Goal: Task Accomplishment & Management: Use online tool/utility

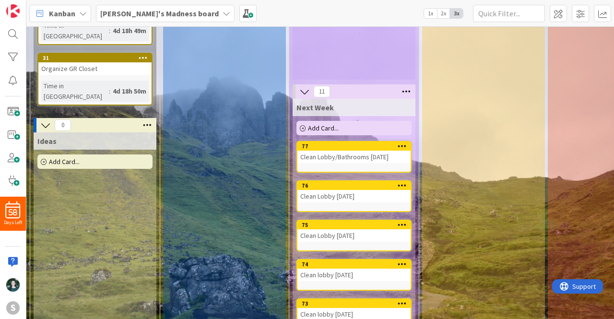
scroll to position [127, 0]
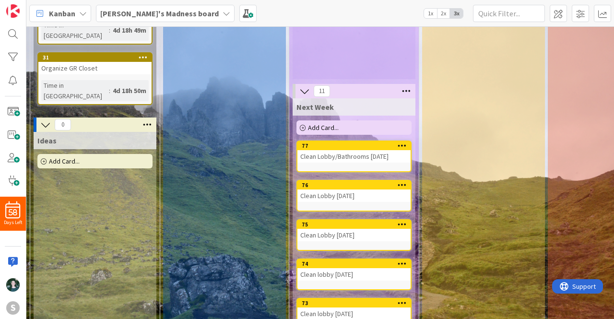
click at [407, 88] on icon at bounding box center [406, 91] width 12 height 14
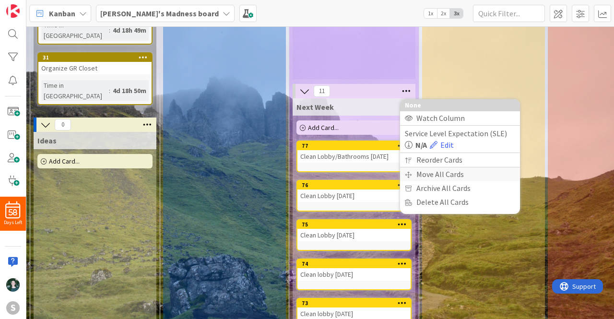
click at [443, 172] on div "Move All Cards" at bounding box center [460, 174] width 120 height 14
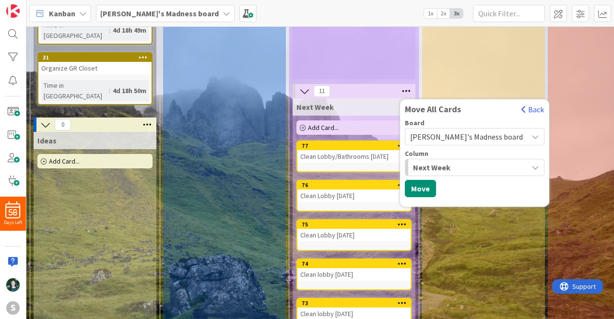
click at [452, 170] on div "Next Week" at bounding box center [469, 167] width 117 height 15
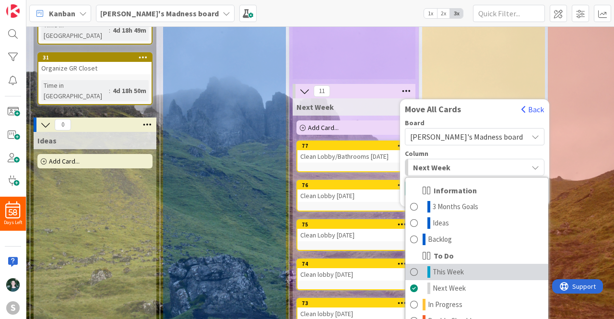
click at [454, 269] on span "This Week" at bounding box center [448, 272] width 31 height 12
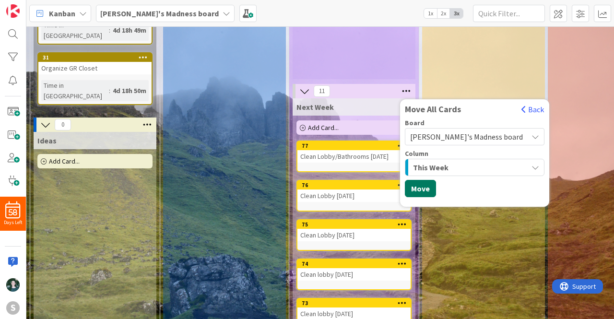
click at [424, 188] on button "Move" at bounding box center [420, 188] width 31 height 17
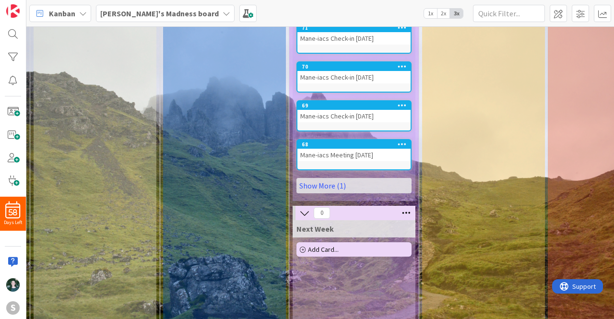
scroll to position [330, 0]
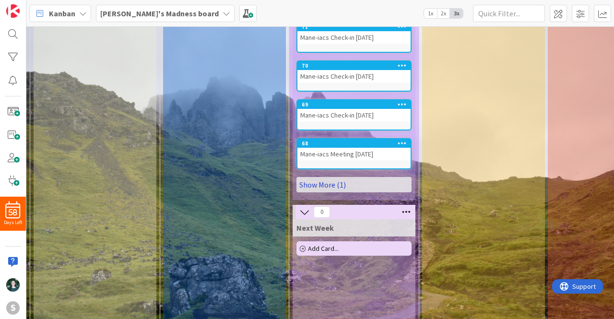
click at [361, 186] on link "Show More (1)" at bounding box center [353, 184] width 115 height 15
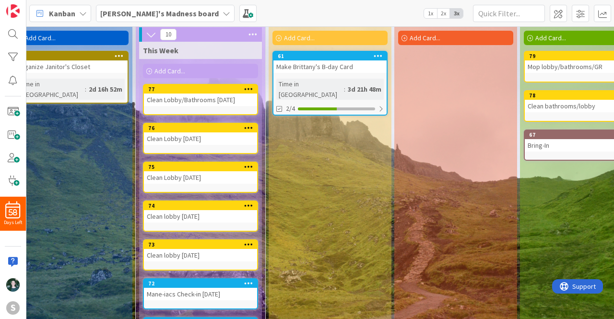
scroll to position [35, 243]
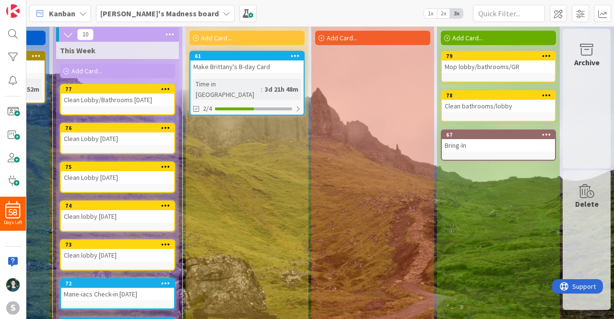
drag, startPoint x: 613, startPoint y: 113, endPoint x: 611, endPoint y: 151, distance: 38.0
click at [611, 151] on div "2 Information 2 3 Months Goals Add Card... 32 Organize Upstairs Time in Column …" at bounding box center [320, 172] width 588 height 293
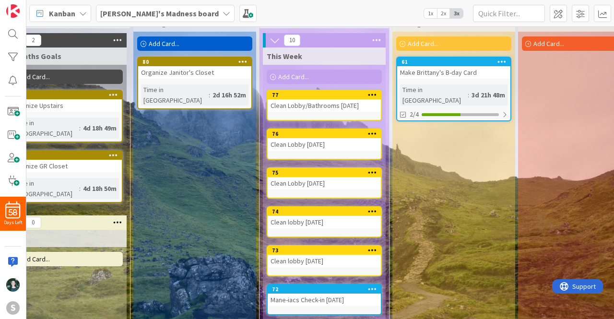
scroll to position [29, 0]
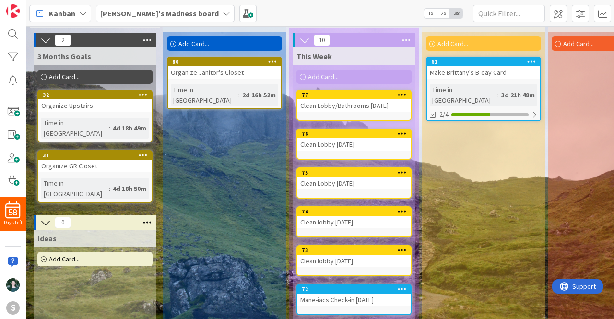
click at [223, 12] on icon at bounding box center [227, 14] width 8 height 8
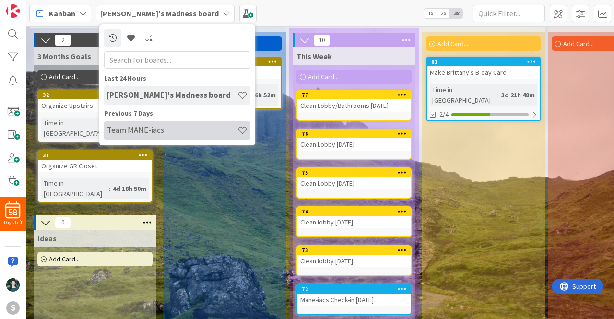
click at [151, 133] on h4 "Team MANE-iacs" at bounding box center [172, 130] width 130 height 10
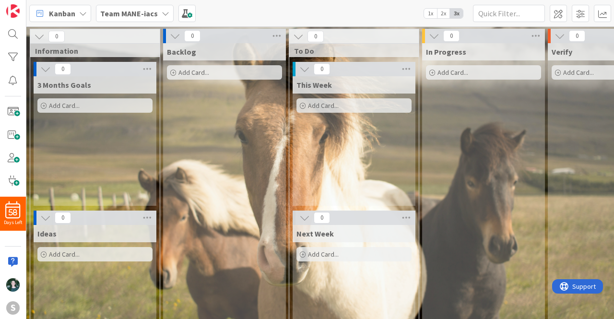
click at [145, 9] on b "Team MANE-iacs" at bounding box center [129, 14] width 58 height 10
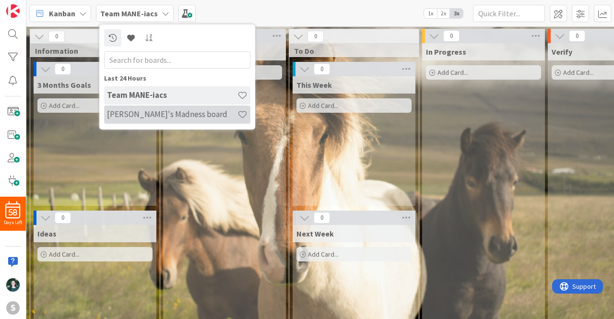
click at [145, 120] on div "[PERSON_NAME]'s Madness board" at bounding box center [177, 115] width 146 height 18
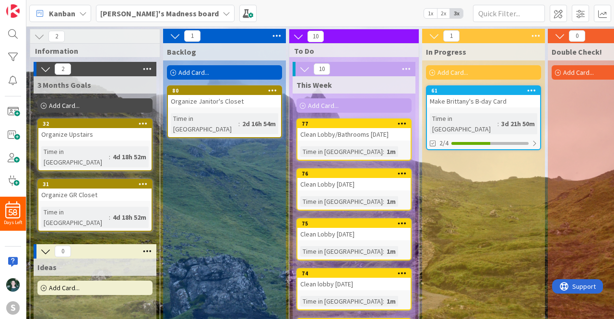
click at [436, 11] on span "1x" at bounding box center [430, 14] width 13 height 10
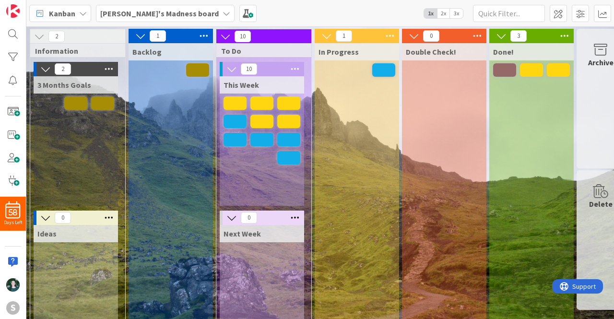
click at [442, 13] on span "2x" at bounding box center [443, 14] width 13 height 10
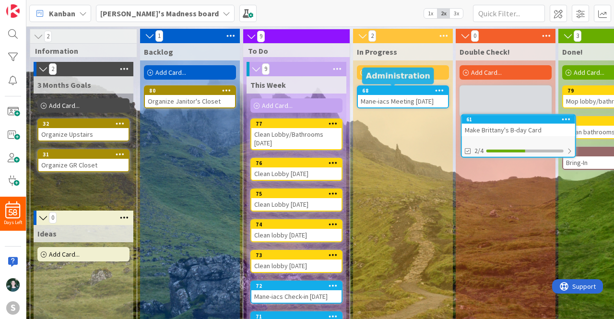
scroll to position [0, 27]
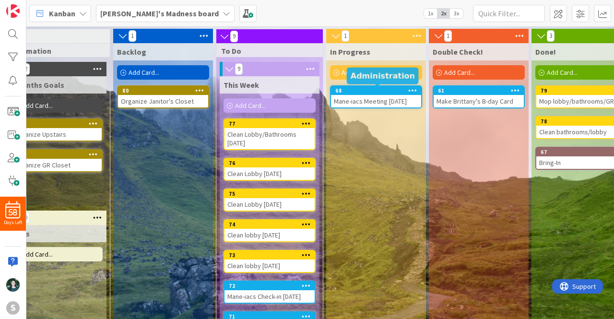
click at [492, 118] on div "Double Check! Add Card... 61 Make Brittany's B-day Card" at bounding box center [479, 300] width 100 height 514
click at [223, 14] on icon at bounding box center [227, 14] width 8 height 8
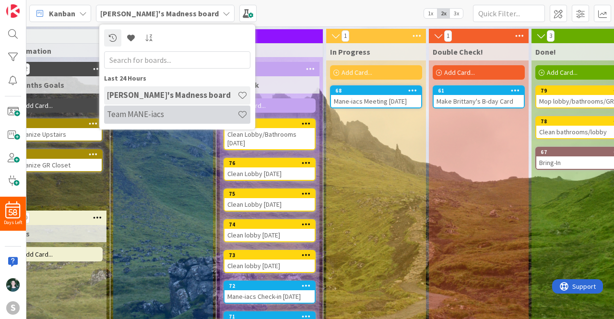
click at [153, 116] on h4 "Team MANE-iacs" at bounding box center [172, 114] width 130 height 10
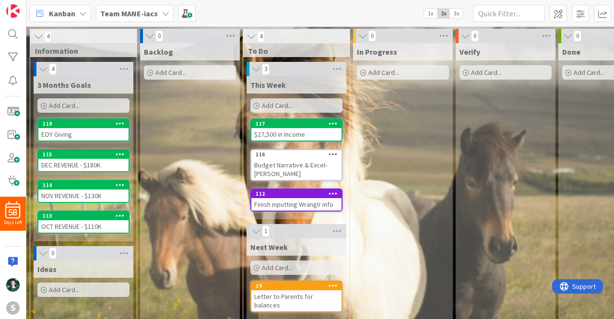
click at [151, 16] on b "Team MANE-iacs" at bounding box center [129, 14] width 58 height 10
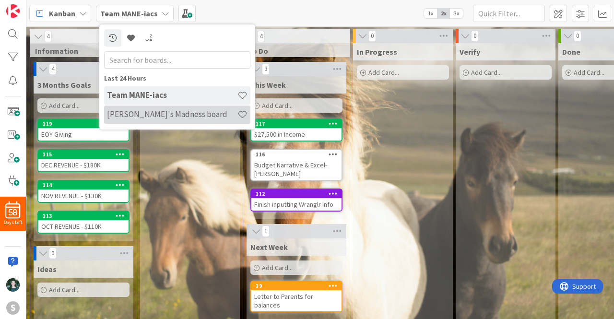
click at [150, 108] on div "[PERSON_NAME]'s Madness board" at bounding box center [177, 115] width 146 height 18
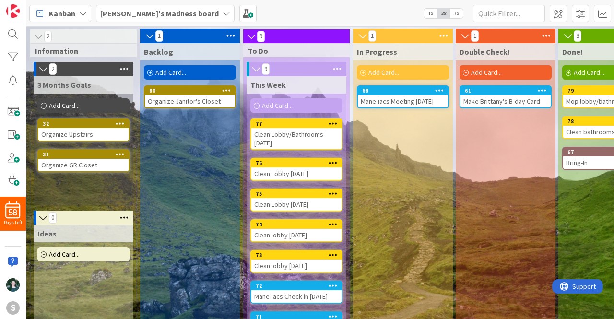
click at [166, 14] on b "[PERSON_NAME]'s Madness board" at bounding box center [159, 14] width 118 height 10
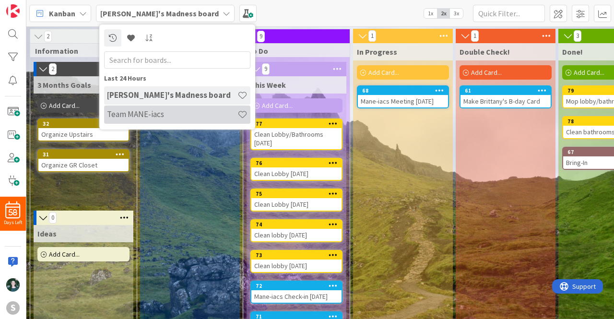
click at [156, 112] on h4 "Team MANE-iacs" at bounding box center [172, 114] width 130 height 10
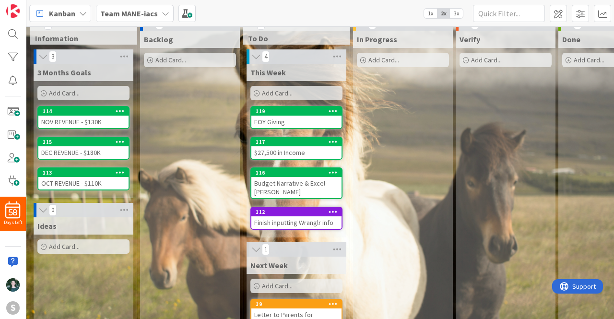
scroll to position [10, 0]
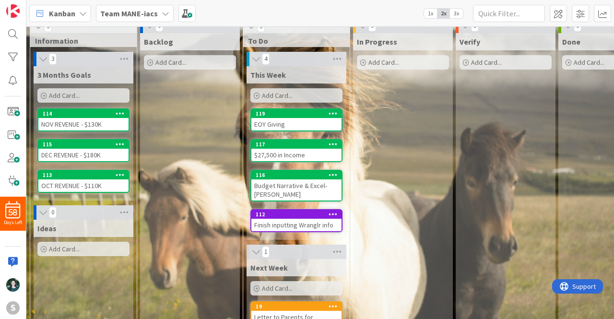
click at [294, 92] on div "Add Card..." at bounding box center [296, 95] width 92 height 14
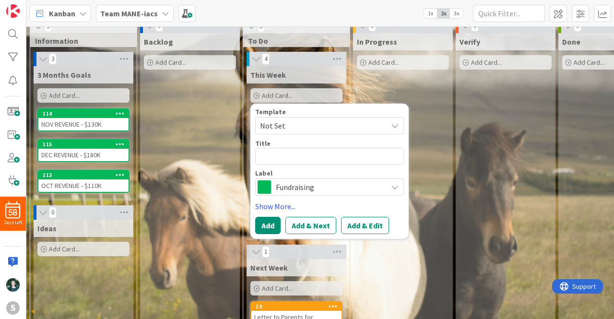
click at [303, 157] on textarea at bounding box center [329, 156] width 149 height 17
type textarea "x"
type textarea "H"
type textarea "x"
type textarea "Ho"
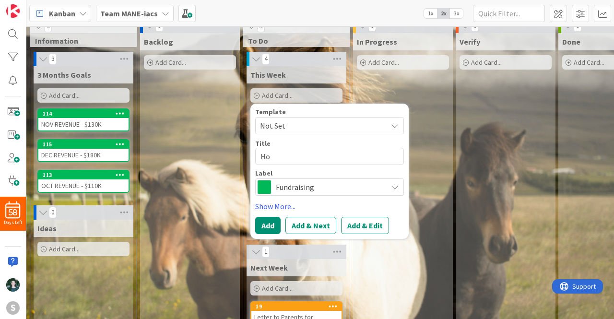
type textarea "x"
type textarea "Hos"
type textarea "x"
type textarea "Ho"
type textarea "x"
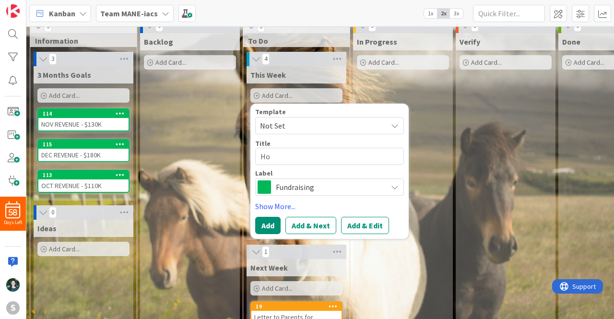
type textarea "Hor"
type textarea "x"
type textarea "Hors"
type textarea "x"
type textarea "Horse"
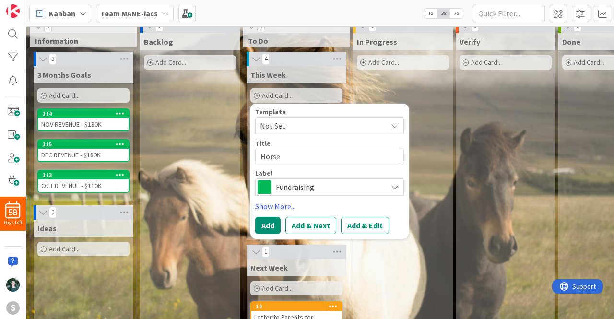
type textarea "x"
type textarea "Horse"
type textarea "x"
type textarea "Horse C"
type textarea "x"
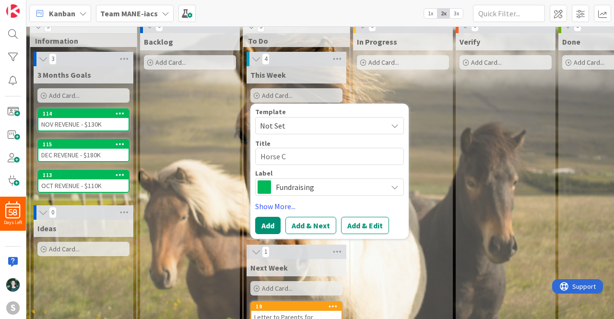
type textarea "Horse Ca"
type textarea "x"
type textarea "Horse Cal"
type textarea "x"
type textarea "Horse Cale"
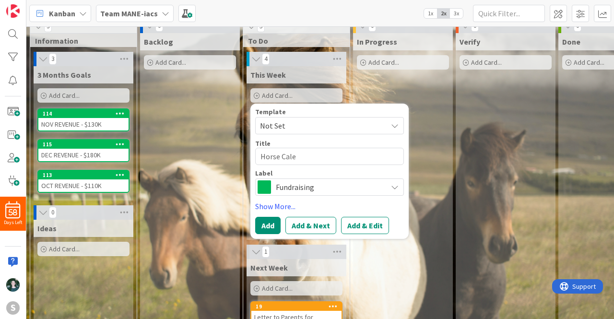
type textarea "x"
type textarea "Horse Calen"
type textarea "x"
type textarea "Horse Calend"
type textarea "x"
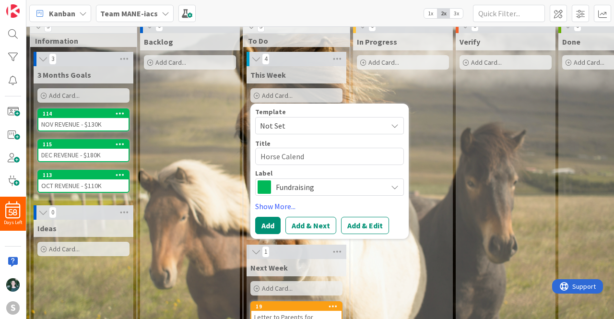
type textarea "Horse Calenda"
type textarea "x"
type textarea "Horse Calendar"
type textarea "x"
type textarea "Horse Calendar"
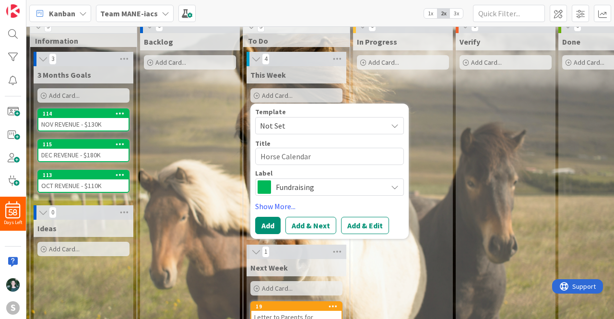
type textarea "x"
type textarea "Horse Calendar P"
type textarea "x"
type textarea "Horse Calendar Pl"
type textarea "x"
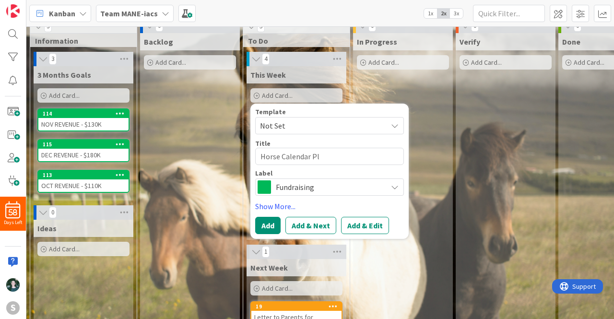
type textarea "Horse Calendar Pla"
type textarea "x"
type textarea "Horse Calendar Plat"
type textarea "x"
type textarea "Horse Calendar Platf"
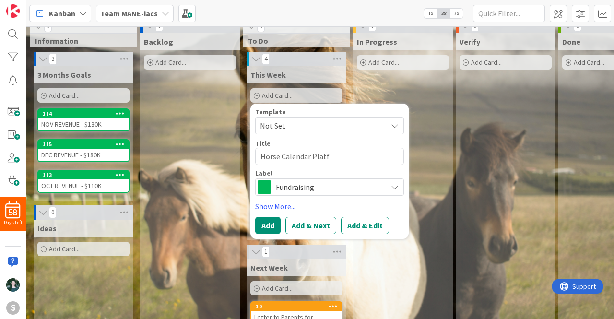
type textarea "x"
type textarea "Horse Calendar Platfo"
type textarea "x"
type textarea "Horse Calendar Platfor"
type textarea "x"
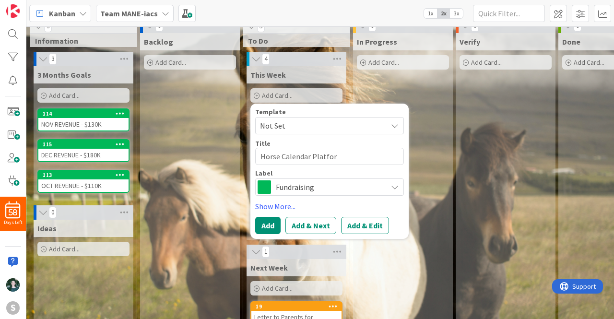
type textarea "Horse Calendar Platform"
type textarea "x"
type textarea "Horse Calendar Platfor"
type textarea "x"
type textarea "Horse Calendar Platfo"
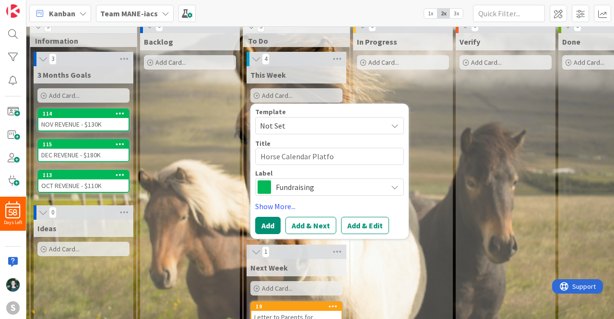
type textarea "x"
type textarea "Horse Calendar Platf"
type textarea "x"
type textarea "Horse Calendar Plat"
type textarea "x"
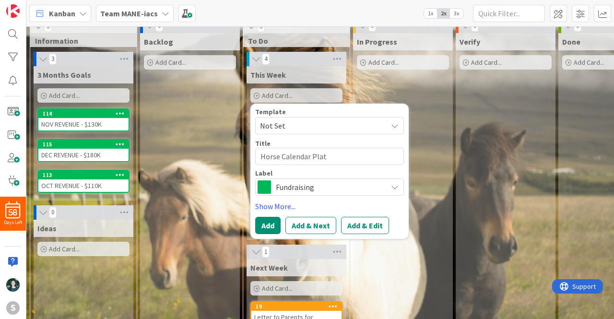
type textarea "Horse Calendar Pla"
type textarea "x"
type textarea "Horse Calendar Pl"
type textarea "x"
type textarea "Horse Calendar P"
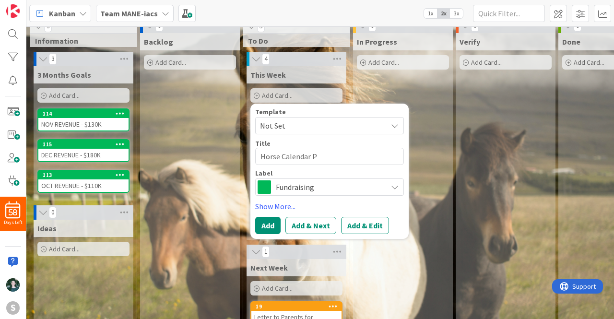
type textarea "x"
type textarea "Horse Calendar"
type textarea "x"
type textarea "Horse Calendar"
type textarea "x"
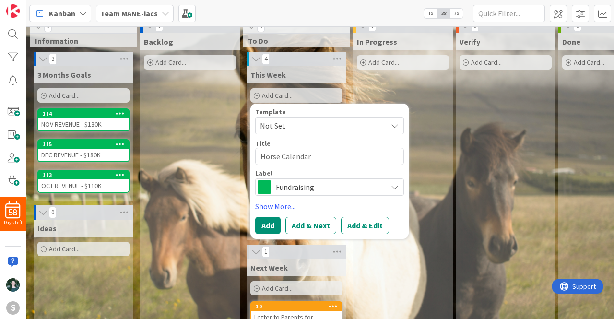
type textarea "Horse Calenda"
type textarea "x"
type textarea "Horse Calend"
type textarea "x"
type textarea "Horse Calen"
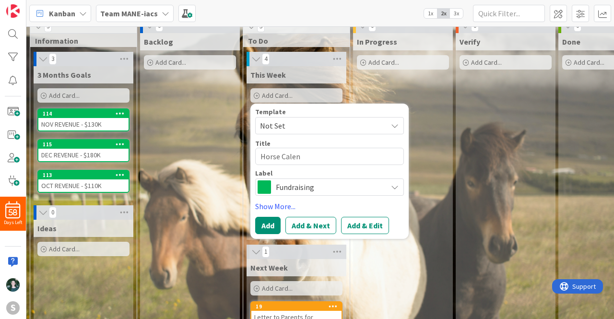
type textarea "x"
type textarea "Horse Cale"
type textarea "x"
type textarea "Horse Cal"
type textarea "x"
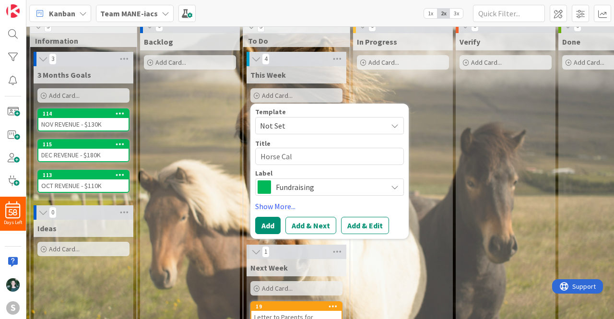
type textarea "Horse Ca"
type textarea "x"
type textarea "Horse C"
type textarea "x"
type textarea "Horse"
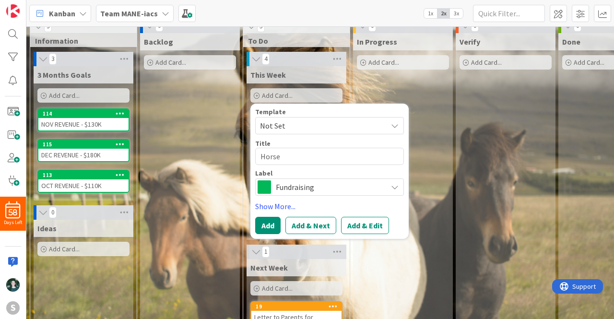
type textarea "x"
type textarea "Horse"
type textarea "x"
type textarea "Hors"
type textarea "x"
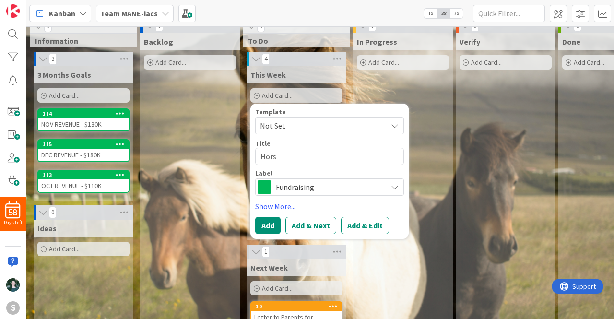
type textarea "Hor"
type textarea "x"
type textarea "Ho"
type textarea "x"
type textarea "H"
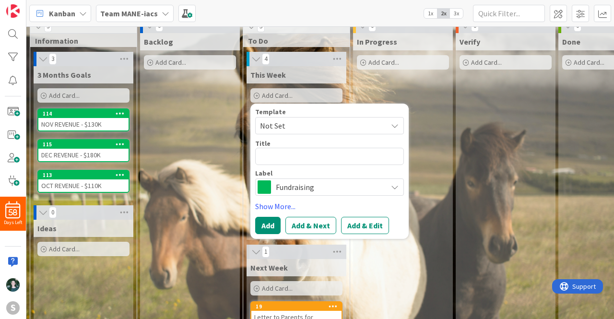
click at [384, 15] on div "Kanban Team MANE-iacs 1x 2x 3x" at bounding box center [320, 13] width 588 height 26
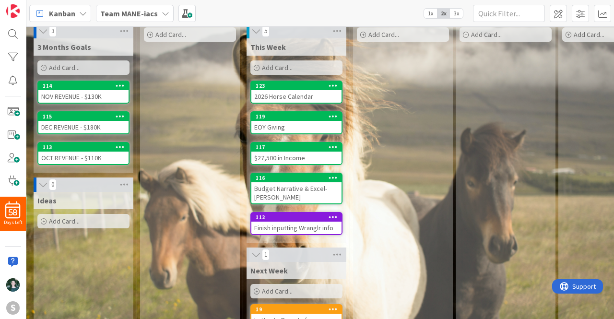
scroll to position [0, 0]
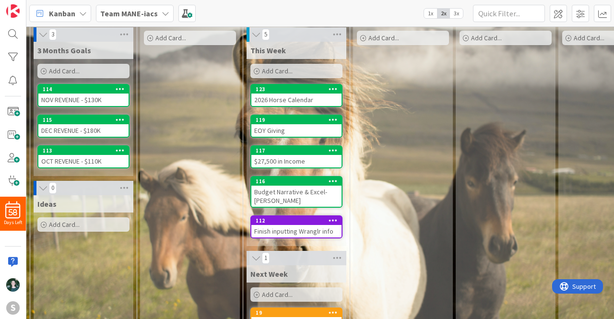
drag, startPoint x: 613, startPoint y: 106, endPoint x: 611, endPoint y: 130, distance: 24.1
click at [611, 130] on div "3 Information 3 3 Months Goals Add Card... 114 NOV REVENUE - $130K 115 DEC REVE…" at bounding box center [320, 172] width 588 height 293
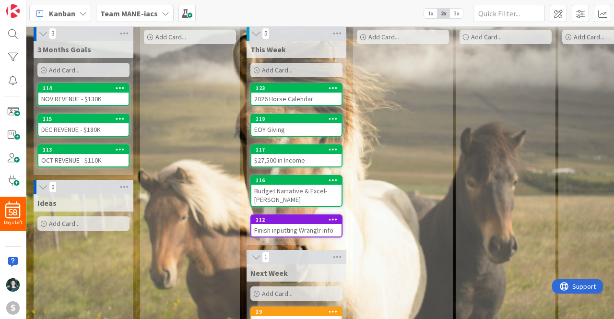
scroll to position [127, 0]
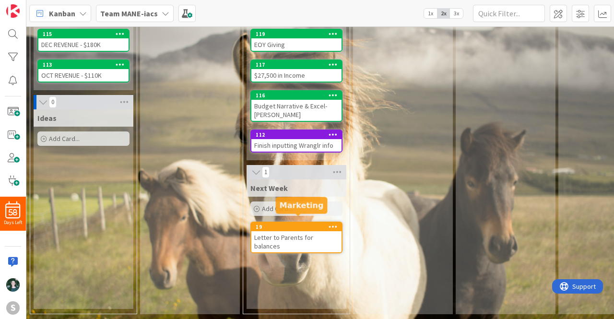
click at [282, 223] on div "19" at bounding box center [299, 226] width 86 height 7
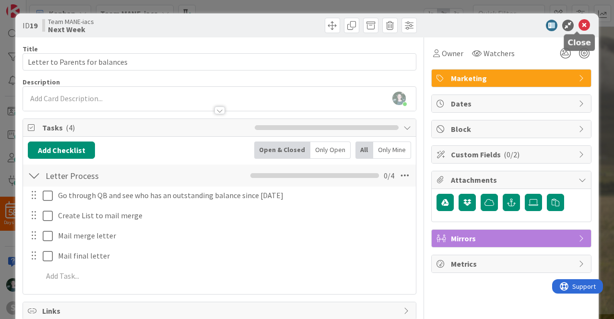
click at [579, 25] on icon at bounding box center [584, 26] width 12 height 12
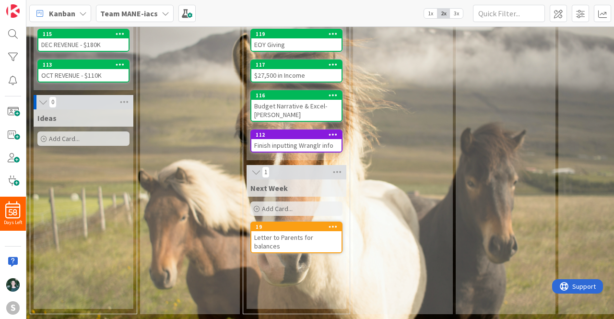
click at [613, 155] on div "3 Information 3 3 Months Goals Add Card... 114 NOV REVENUE - $130K 115 DEC REVE…" at bounding box center [320, 172] width 588 height 293
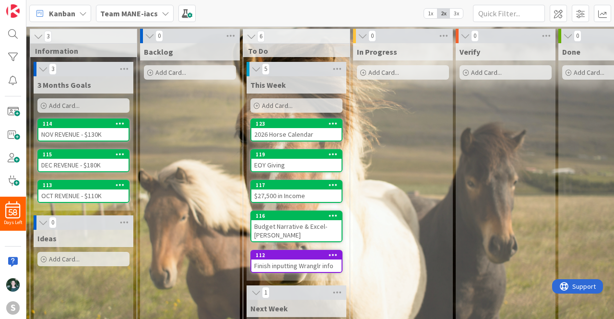
click at [138, 12] on b "Team MANE-iacs" at bounding box center [129, 14] width 58 height 10
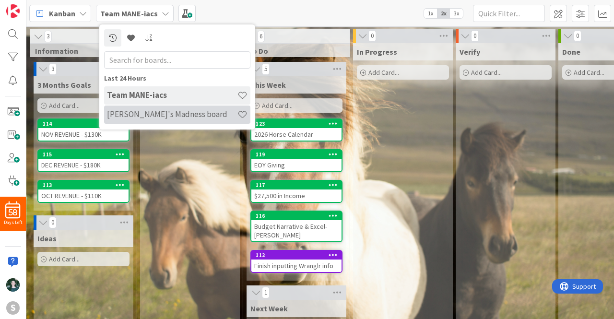
click at [135, 113] on h4 "[PERSON_NAME]'s Madness board" at bounding box center [172, 114] width 130 height 10
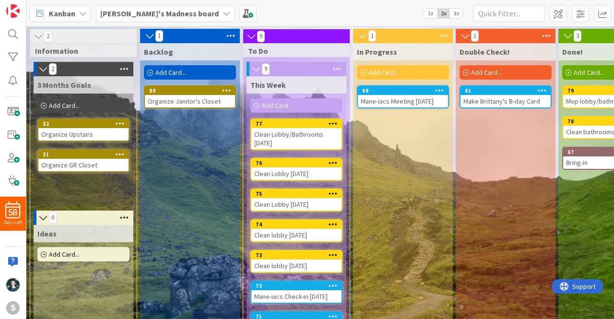
click at [151, 12] on b "[PERSON_NAME]'s Madness board" at bounding box center [159, 14] width 118 height 10
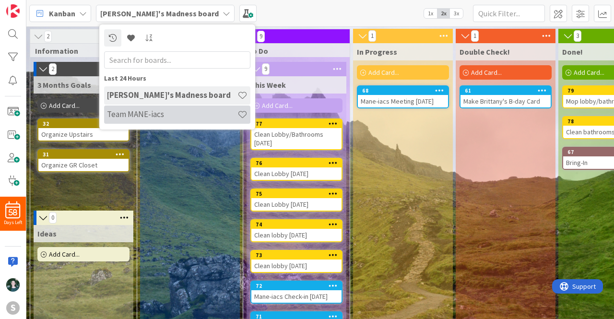
click at [143, 115] on h4 "Team MANE-iacs" at bounding box center [172, 114] width 130 height 10
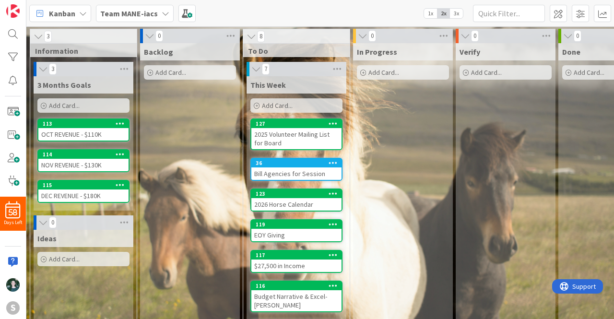
click at [141, 11] on b "Team MANE-iacs" at bounding box center [129, 14] width 58 height 10
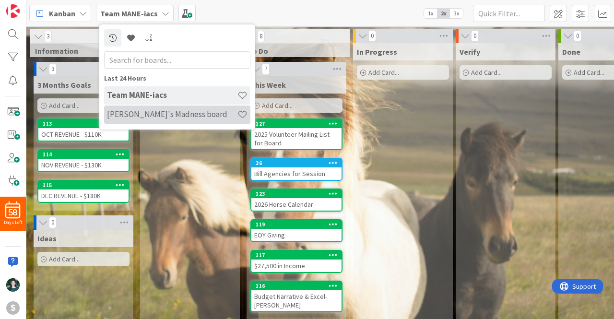
click at [151, 115] on h4 "[PERSON_NAME]'s Madness board" at bounding box center [172, 114] width 130 height 10
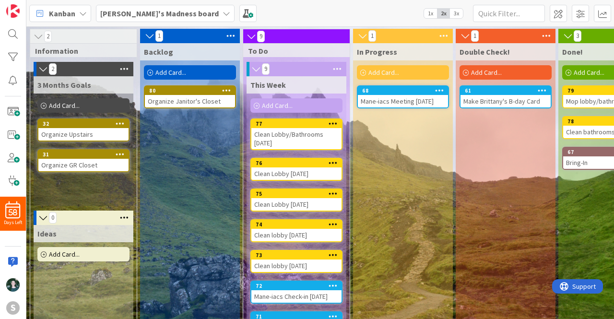
click at [144, 9] on b "[PERSON_NAME]'s Madness board" at bounding box center [159, 14] width 118 height 10
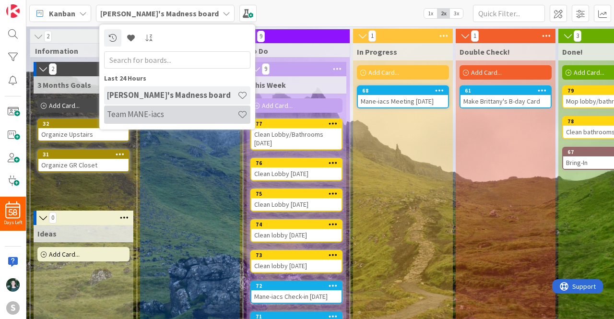
click at [144, 120] on div "Team MANE-iacs" at bounding box center [177, 115] width 146 height 18
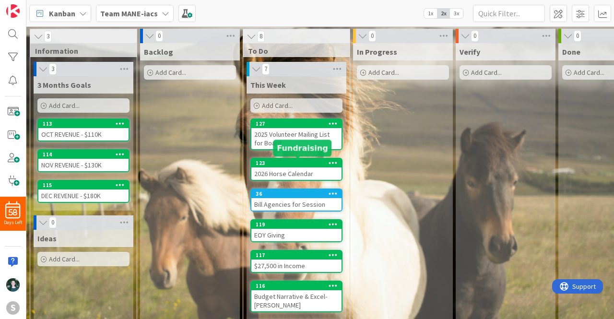
click at [295, 160] on div "123" at bounding box center [299, 163] width 86 height 7
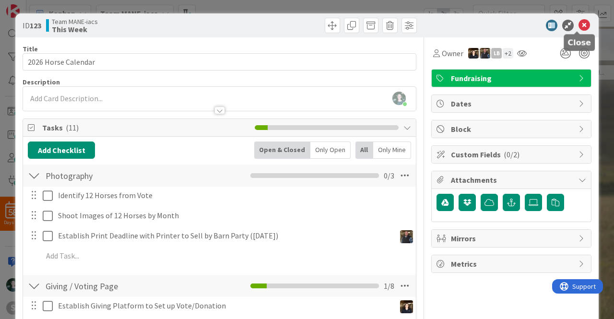
click at [578, 23] on icon at bounding box center [584, 26] width 12 height 12
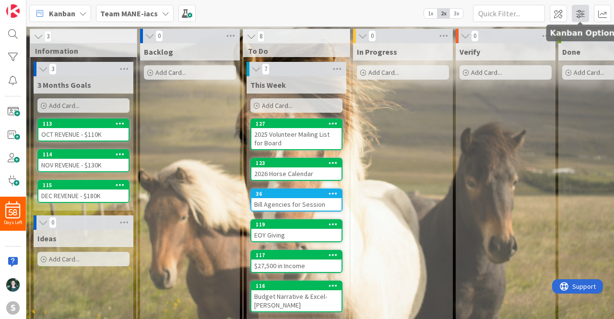
click at [579, 13] on span at bounding box center [580, 13] width 17 height 17
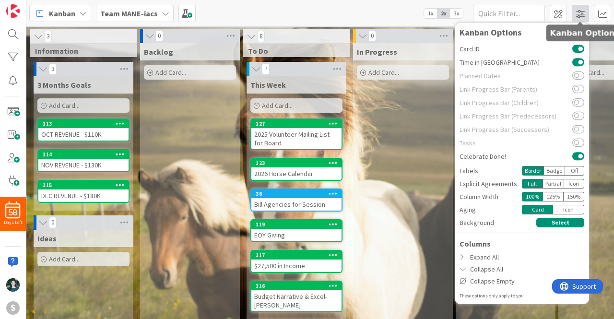
click at [579, 16] on span at bounding box center [580, 13] width 17 height 17
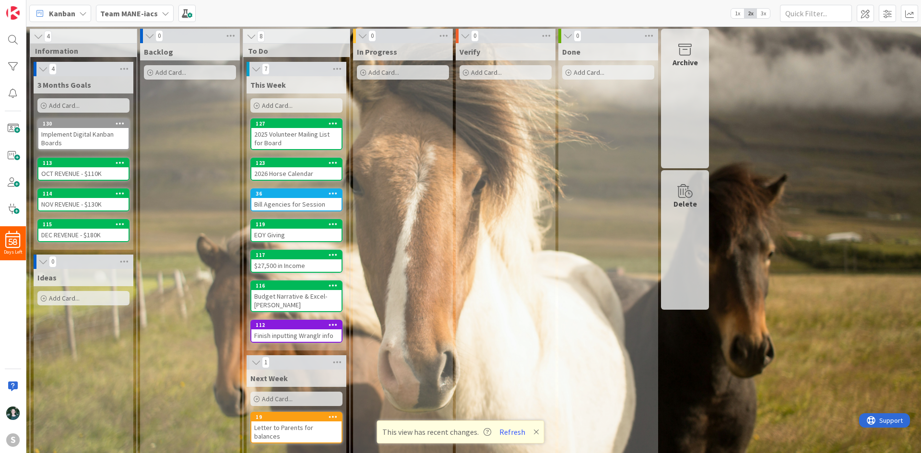
click at [613, 10] on span "1x" at bounding box center [737, 14] width 13 height 10
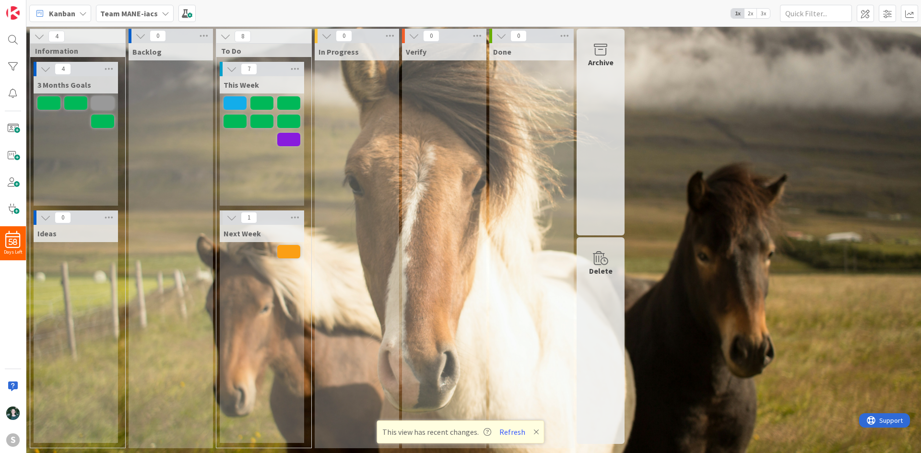
click at [613, 12] on span "3x" at bounding box center [763, 14] width 13 height 10
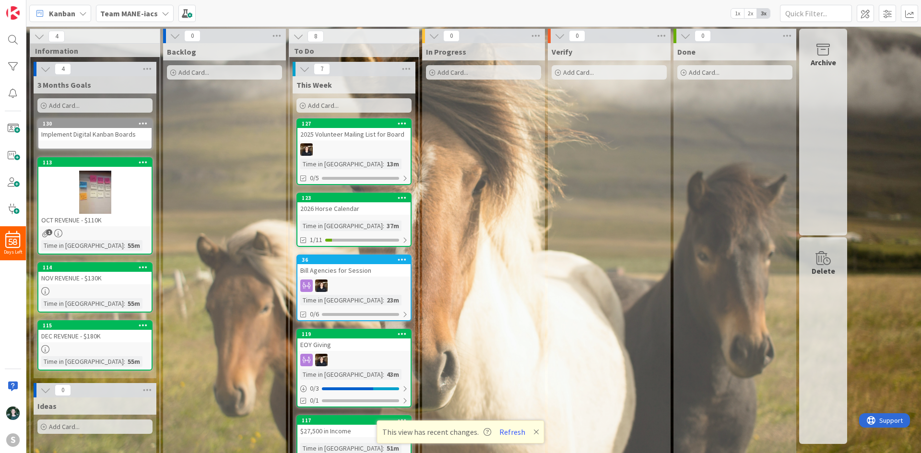
click at [154, 12] on b "Team MANE-iacs" at bounding box center [129, 14] width 58 height 10
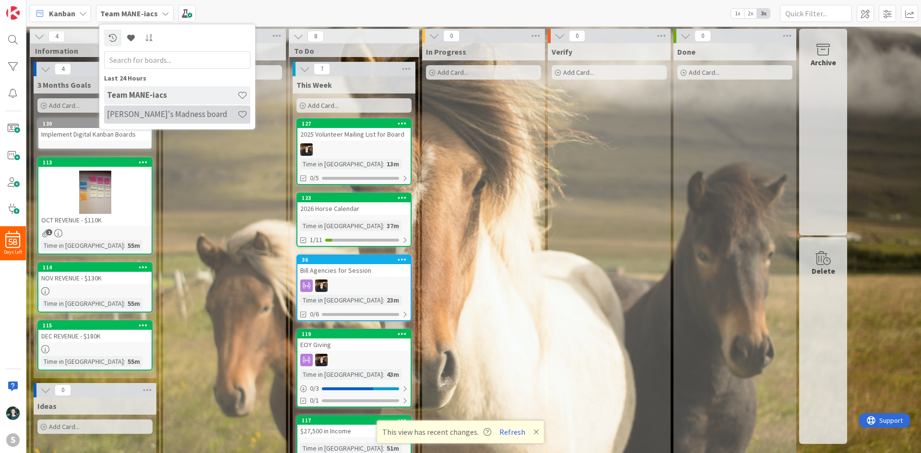
click at [161, 111] on h4 "[PERSON_NAME]'s Madness board" at bounding box center [172, 114] width 130 height 10
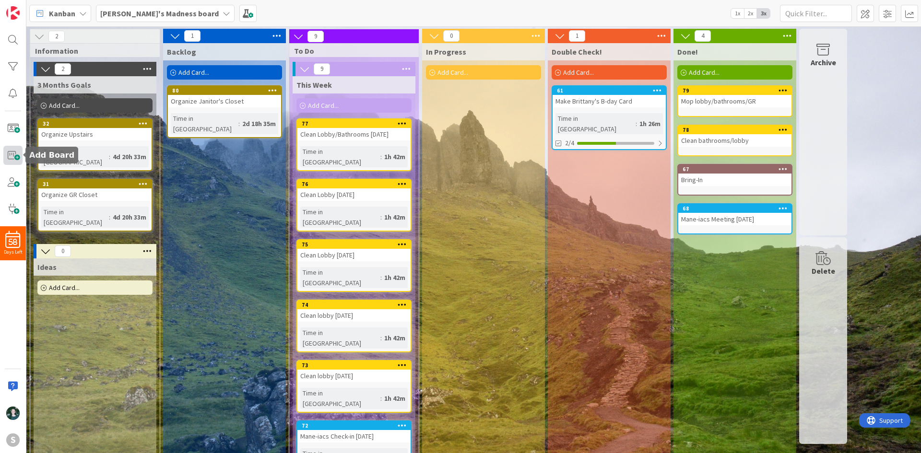
click at [13, 152] on span at bounding box center [12, 155] width 19 height 19
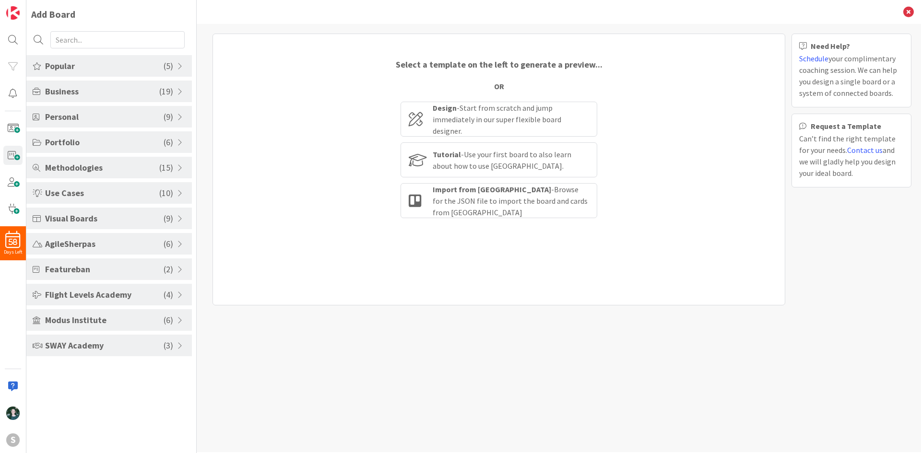
click at [903, 10] on div "Back" at bounding box center [559, 12] width 724 height 24
click at [912, 15] on icon at bounding box center [908, 12] width 11 height 11
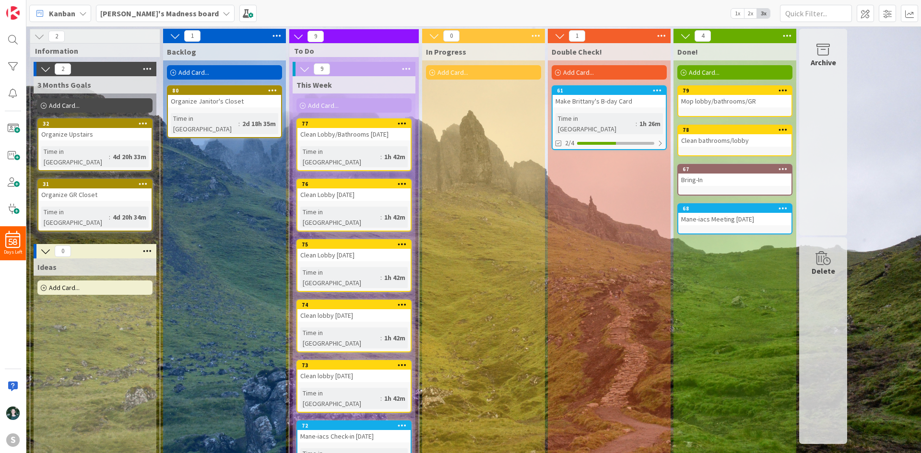
click at [478, 76] on div "Add Card..." at bounding box center [483, 72] width 115 height 14
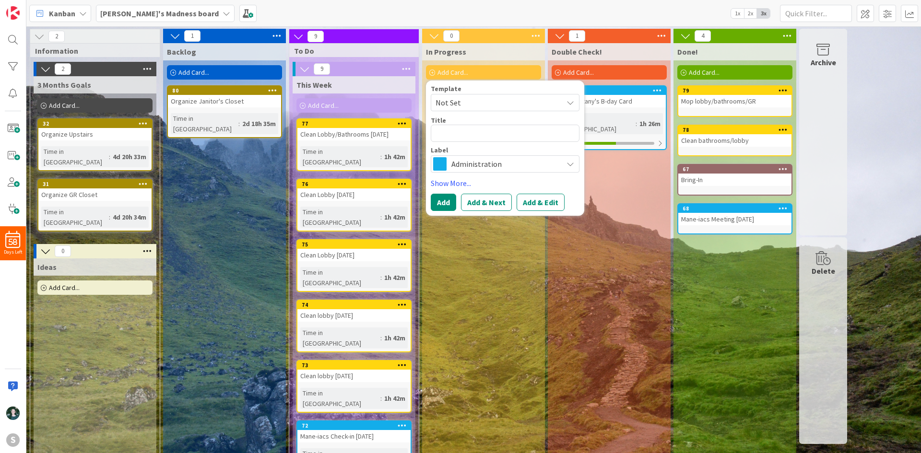
click at [486, 160] on span "Administration" at bounding box center [504, 163] width 106 height 13
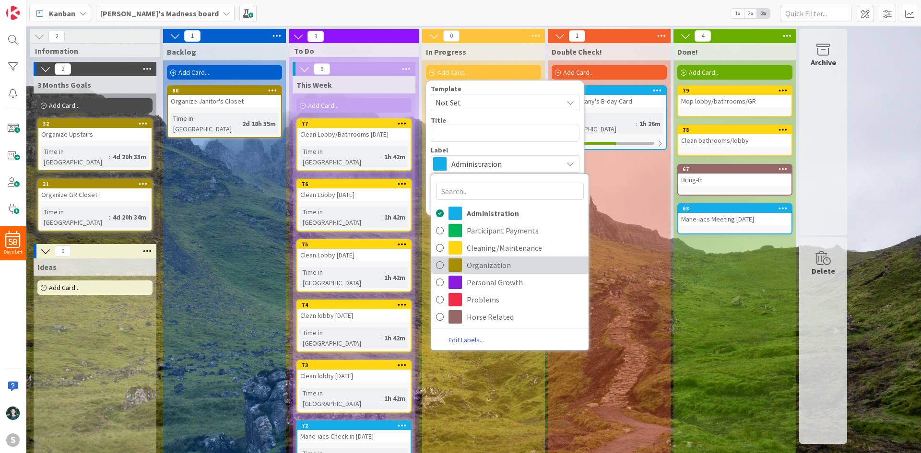
click at [456, 265] on span at bounding box center [454, 265] width 13 height 13
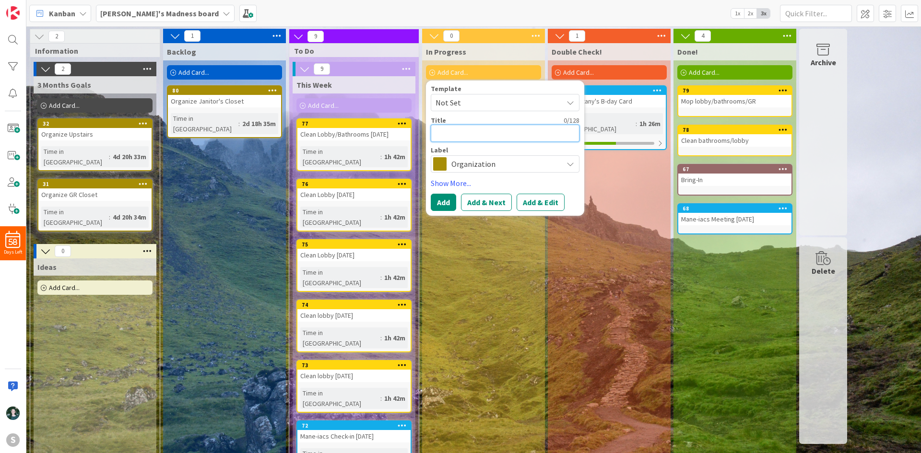
click at [463, 134] on textarea at bounding box center [505, 133] width 149 height 17
type textarea "x"
type textarea "G"
type textarea "x"
type textarea "Go"
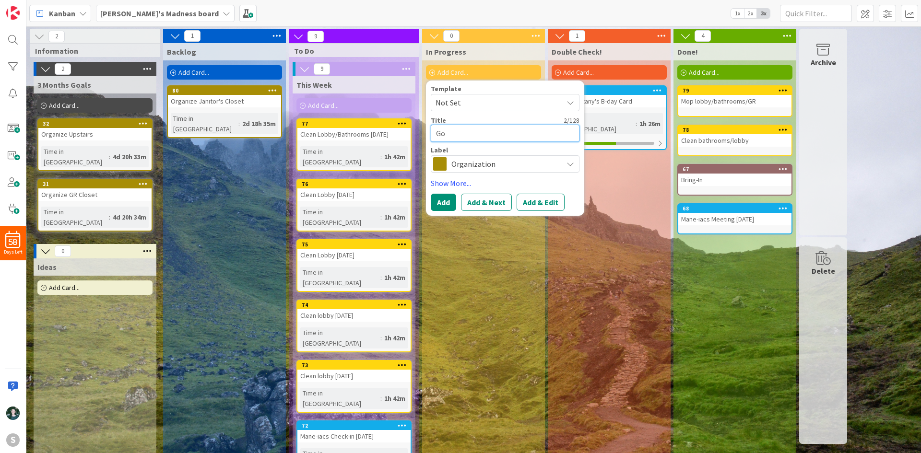
type textarea "x"
type textarea "Go"
type textarea "x"
type textarea "Go t"
type textarea "x"
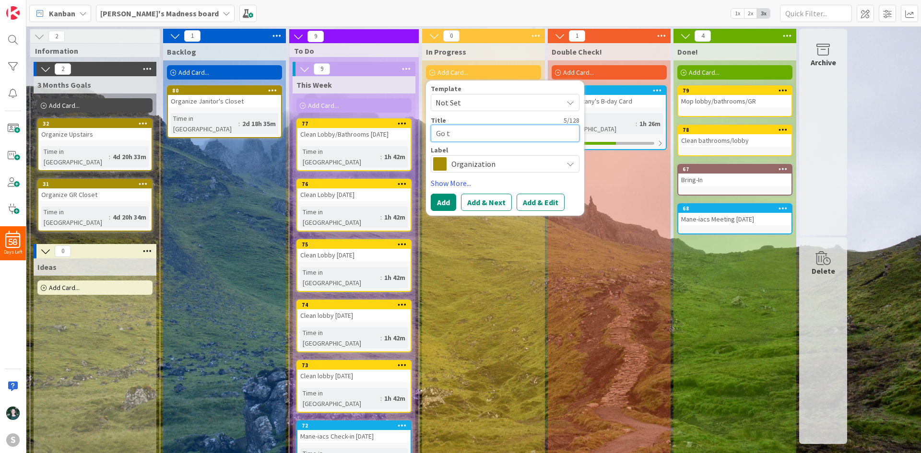
type textarea "Go th"
type textarea "x"
type textarea "Go thr"
type textarea "x"
type textarea "Go thro"
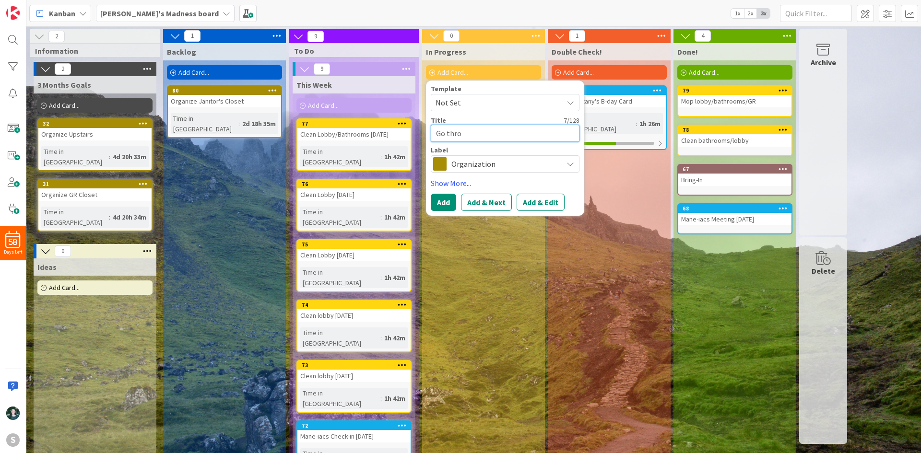
type textarea "x"
type textarea "Go throu"
type textarea "x"
type textarea "Go throug"
type textarea "x"
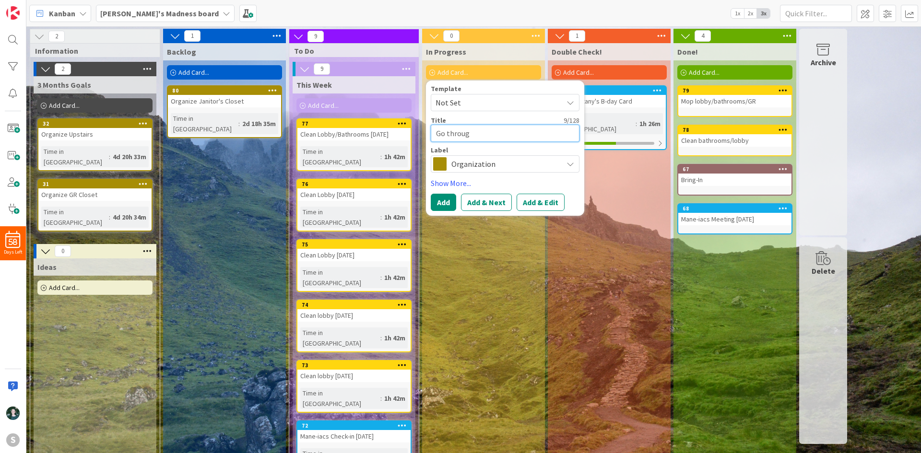
type textarea "Go through"
type textarea "x"
type textarea "Go through"
type textarea "x"
type textarea "Go through d"
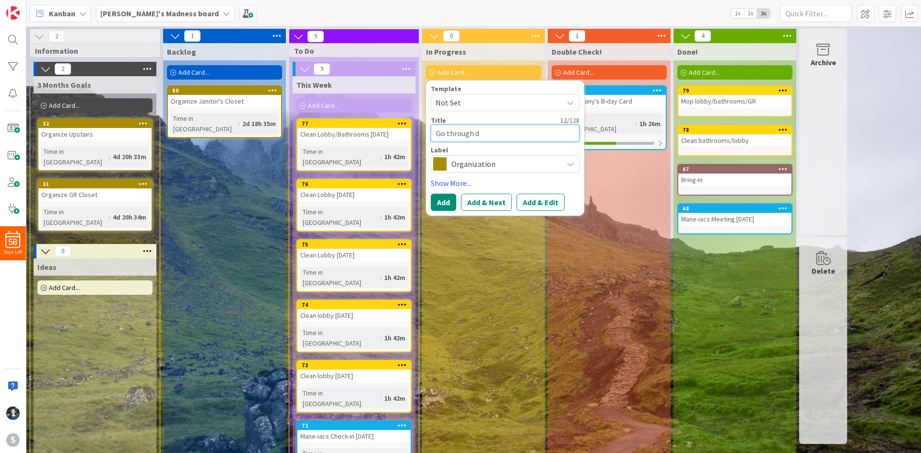
type textarea "x"
type textarea "Go through do"
type textarea "x"
type textarea "Go through don"
type textarea "x"
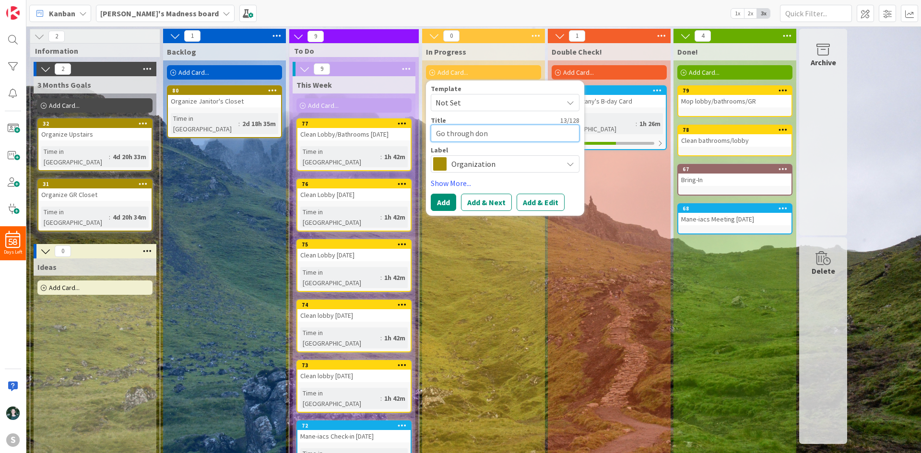
type textarea "Go through dona"
type textarea "x"
type textarea "Go through donat"
type textarea "x"
type textarea "Go through donatio"
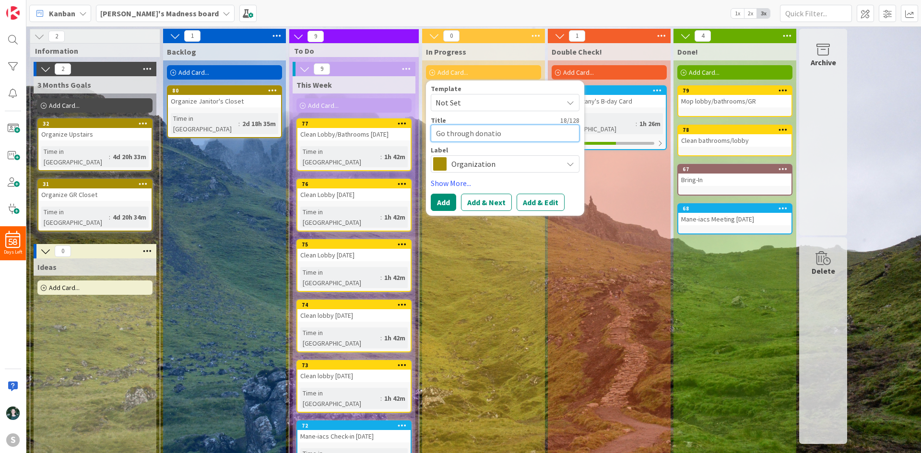
type textarea "x"
type textarea "Go through donation"
type textarea "x"
type textarea "Go through donation"
type textarea "x"
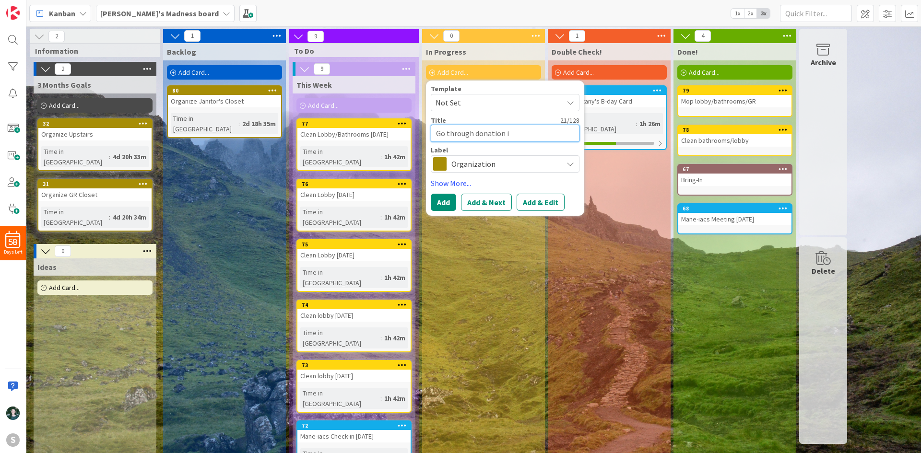
type textarea "Go through donation it"
type textarea "x"
type textarea "Go through donation ite"
type textarea "x"
type textarea "Go through donation item"
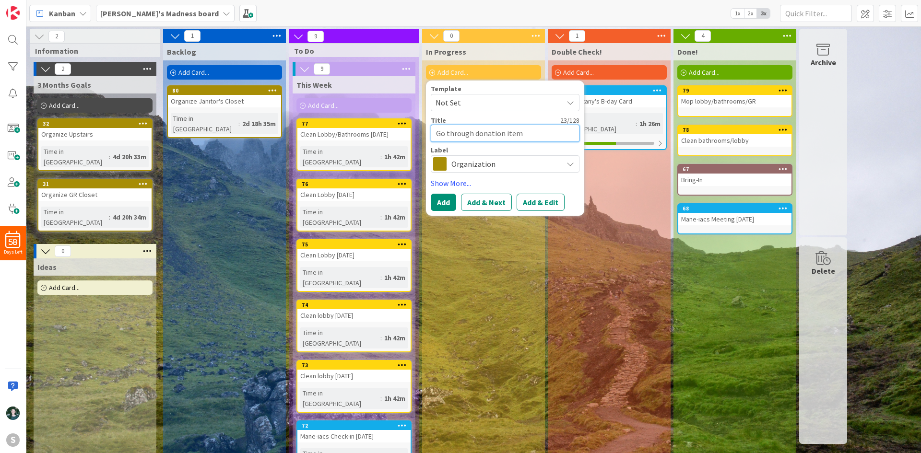
type textarea "x"
type textarea "Go through donation items"
click at [439, 200] on button "Add" at bounding box center [443, 202] width 25 height 17
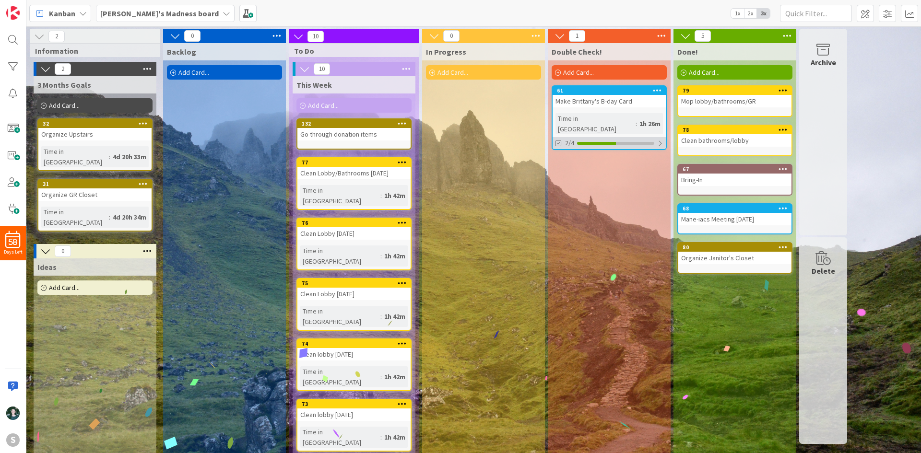
click at [620, 137] on div "2/4" at bounding box center [609, 143] width 113 height 12
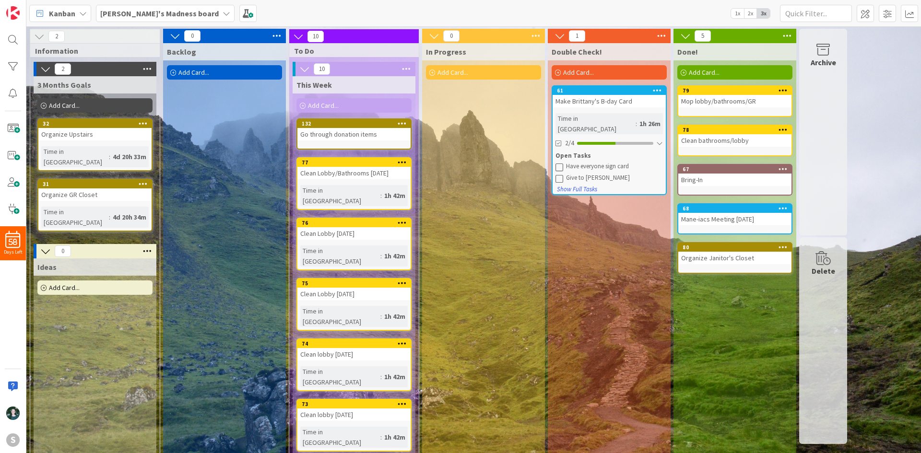
click at [558, 163] on icon at bounding box center [559, 167] width 8 height 8
